Goal: Information Seeking & Learning: Learn about a topic

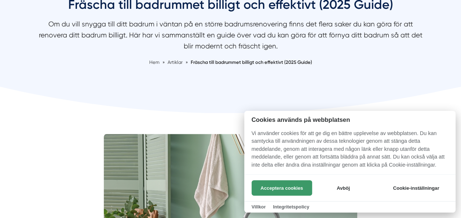
click at [277, 191] on button "Acceptera cookies" at bounding box center [282, 187] width 61 height 15
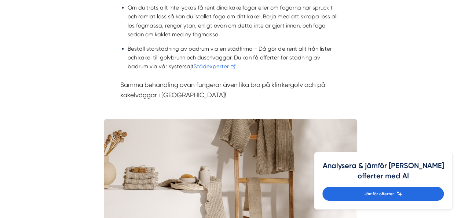
scroll to position [741, 0]
click at [273, 54] on li "Beställ storstädning av badrum via en städfirma - Då gör de rent allt från list…" at bounding box center [234, 57] width 213 height 26
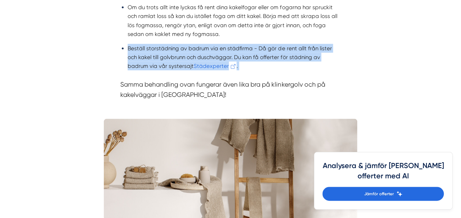
click at [273, 54] on li "Beställ storstädning av badrum via en städfirma - Då gör de rent allt från list…" at bounding box center [234, 57] width 213 height 26
drag, startPoint x: 273, startPoint y: 54, endPoint x: 240, endPoint y: 52, distance: 33.1
click at [240, 52] on li "Beställ storstädning av badrum via en städfirma - Då gör de rent allt från list…" at bounding box center [234, 57] width 213 height 26
click at [258, 61] on li "Beställ storstädning av badrum via en städfirma - Då gör de rent allt från list…" at bounding box center [234, 57] width 213 height 26
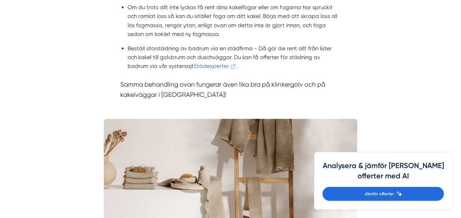
click at [292, 69] on li "Beställ storstädning av badrum via en städfirma - Då gör de rent allt från list…" at bounding box center [234, 57] width 213 height 26
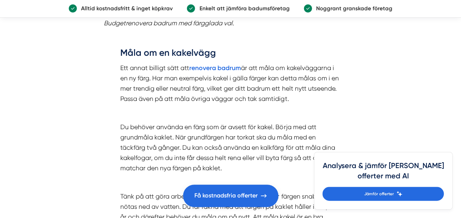
scroll to position [1365, 0]
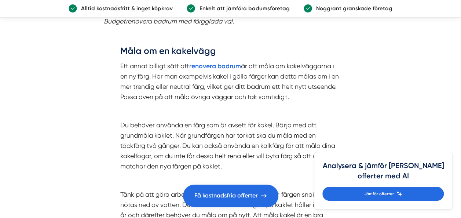
click at [288, 89] on p "Ett annat billigt sätt att renovera badrum är att måla om kakelväggarna i en ny…" at bounding box center [230, 81] width 220 height 41
drag, startPoint x: 288, startPoint y: 89, endPoint x: 285, endPoint y: 127, distance: 38.7
click at [285, 127] on p "Du behöver använda en färg som är avsett för kakel. Börja med att grundmåla kak…" at bounding box center [230, 146] width 220 height 52
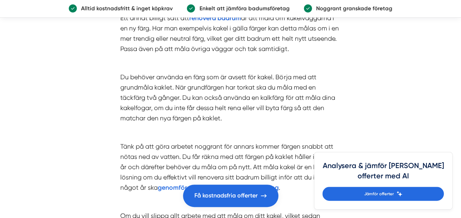
scroll to position [1417, 0]
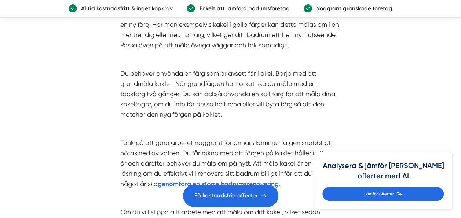
click at [160, 94] on p "Du behöver använda en färg som är avsett för kakel. Börja med att grundmåla kak…" at bounding box center [230, 94] width 220 height 52
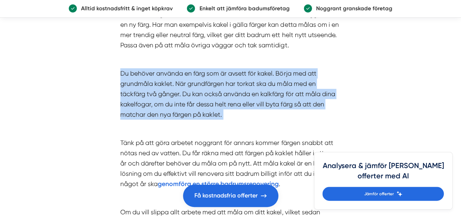
click at [160, 94] on p "Du behöver använda en färg som är avsett för kakel. Börja med att grundmåla kak…" at bounding box center [230, 94] width 220 height 52
drag, startPoint x: 160, startPoint y: 94, endPoint x: 147, endPoint y: 91, distance: 13.5
click at [147, 91] on p "Du behöver använda en färg som är avsett för kakel. Börja med att grundmåla kak…" at bounding box center [230, 94] width 220 height 52
click at [162, 98] on p "Du behöver använda en färg som är avsett för kakel. Börja med att grundmåla kak…" at bounding box center [230, 94] width 220 height 52
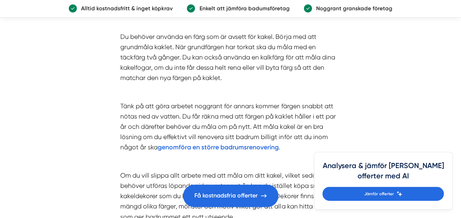
scroll to position [1459, 0]
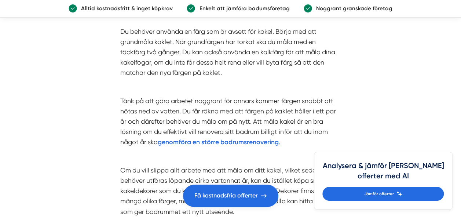
click at [184, 105] on p "Tänk på att göra arbetet noggrant för annars kommer färgen snabbt att nötas ned…" at bounding box center [230, 122] width 220 height 52
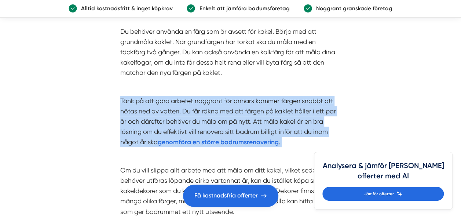
click at [184, 105] on p "Tänk på att göra arbetet noggrant för annars kommer färgen snabbt att nötas ned…" at bounding box center [230, 122] width 220 height 52
drag, startPoint x: 184, startPoint y: 105, endPoint x: 164, endPoint y: 104, distance: 19.1
click at [164, 104] on p "Tänk på att göra arbetet noggrant för annars kommer färgen snabbt att nötas ned…" at bounding box center [230, 122] width 220 height 52
click at [174, 106] on p "Tänk på att göra arbetet noggrant för annars kommer färgen snabbt att nötas ned…" at bounding box center [230, 122] width 220 height 52
